Goal: Transaction & Acquisition: Purchase product/service

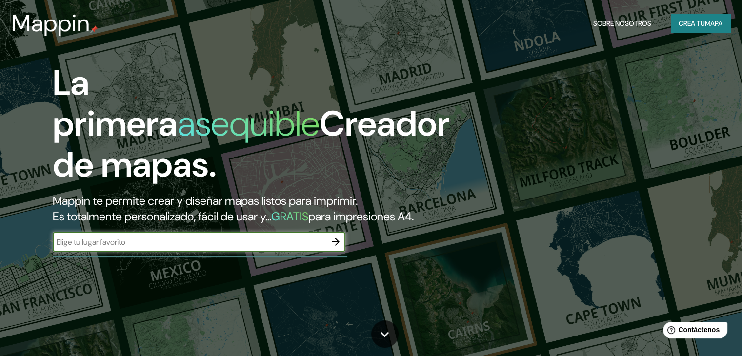
click at [703, 29] on font "Crea tu" at bounding box center [692, 23] width 26 height 13
click at [265, 262] on div "La primera asequible Creador de mapas. Mappin te permite crear y diseñar mapas …" at bounding box center [239, 161] width 446 height 199
click at [266, 248] on input "text" at bounding box center [189, 242] width 273 height 11
drag, startPoint x: 266, startPoint y: 259, endPoint x: 233, endPoint y: 268, distance: 33.9
click at [233, 254] on div "​" at bounding box center [199, 242] width 293 height 21
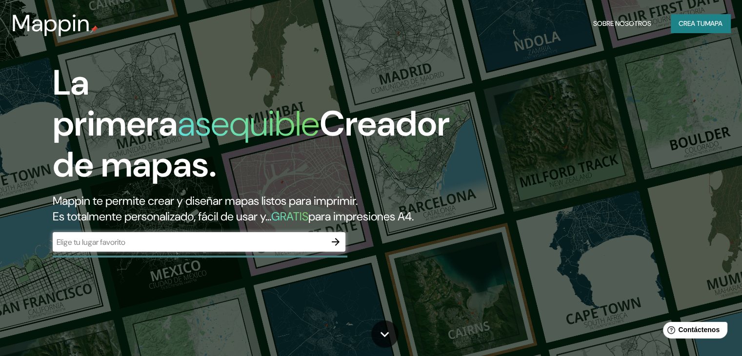
drag, startPoint x: 221, startPoint y: 264, endPoint x: 136, endPoint y: 259, distance: 85.6
click at [136, 248] on input "text" at bounding box center [189, 242] width 273 height 11
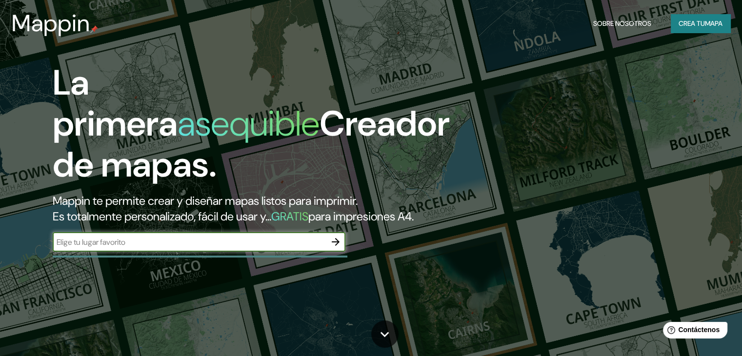
paste input "Cda. [PERSON_NAME], San [PERSON_NAME], [GEOGRAPHIC_DATA], [GEOGRAPHIC_DATA], CD…"
type input "Cda. [PERSON_NAME], San [PERSON_NAME], [GEOGRAPHIC_DATA], [GEOGRAPHIC_DATA], CD…"
click at [333, 248] on icon "button" at bounding box center [336, 242] width 12 height 12
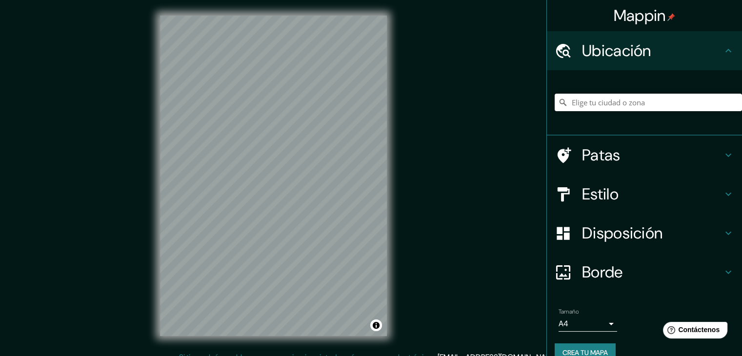
click at [582, 103] on input "Elige tu ciudad o zona" at bounding box center [648, 103] width 187 height 18
paste input "Cda. [PERSON_NAME], San [PERSON_NAME], [GEOGRAPHIC_DATA], [GEOGRAPHIC_DATA], CD…"
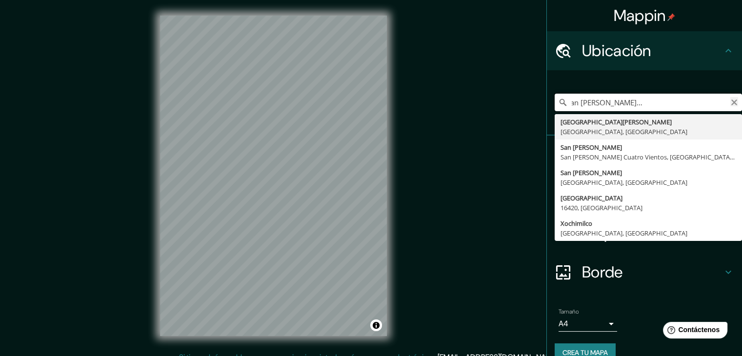
type input "Cda. [PERSON_NAME], San [PERSON_NAME], [GEOGRAPHIC_DATA], [GEOGRAPHIC_DATA], CD…"
click at [732, 103] on icon "Claro" at bounding box center [735, 103] width 6 height 6
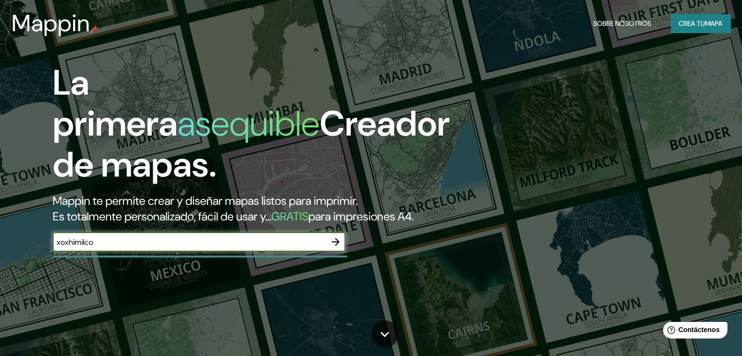
click at [67, 248] on input "xoxhimilco" at bounding box center [189, 242] width 273 height 11
type input "xochimilco"
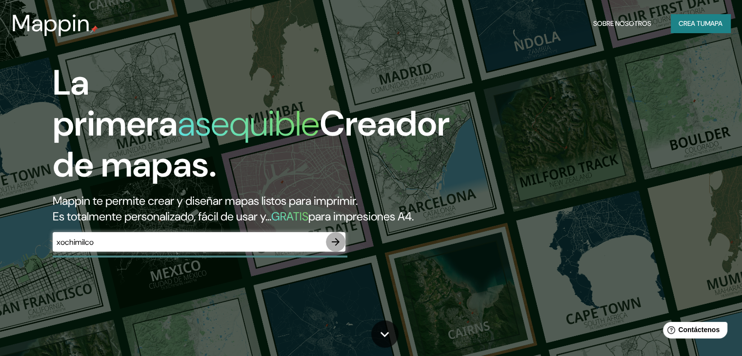
click at [332, 248] on icon "button" at bounding box center [336, 242] width 12 height 12
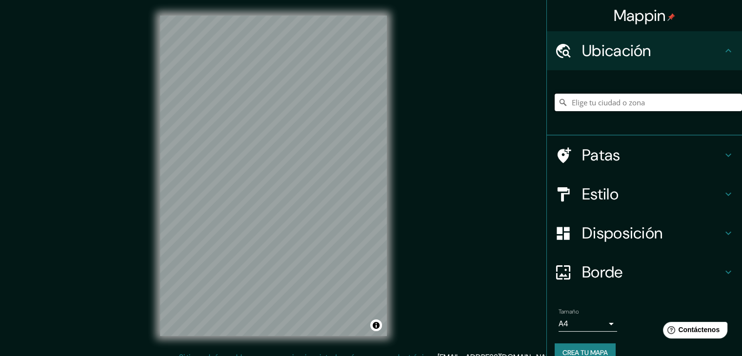
click at [585, 103] on input "Elige tu ciudad o zona" at bounding box center [648, 103] width 187 height 18
paste input "Cda. [PERSON_NAME], San [PERSON_NAME], [GEOGRAPHIC_DATA], [GEOGRAPHIC_DATA], CD…"
type input "[GEOGRAPHIC_DATA][PERSON_NAME], [GEOGRAPHIC_DATA]"
